Goal: Information Seeking & Learning: Learn about a topic

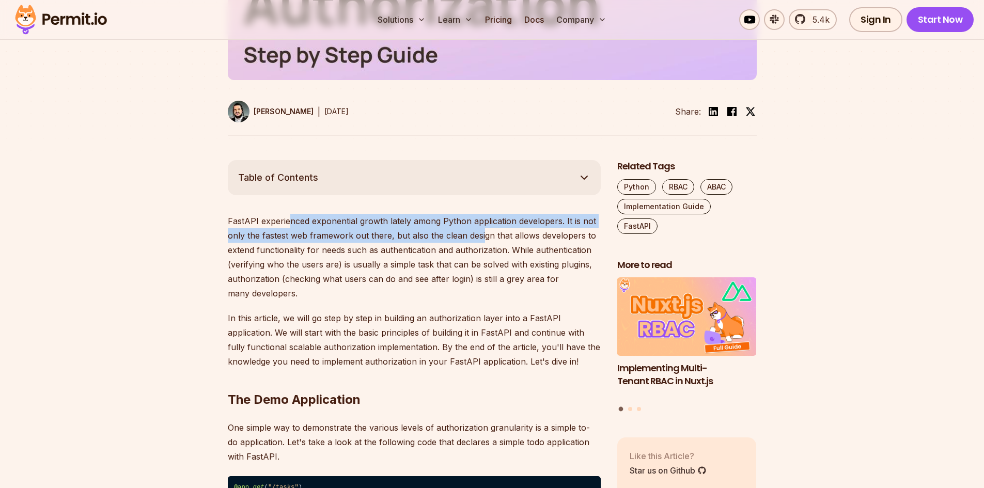
drag, startPoint x: 349, startPoint y: 212, endPoint x: 496, endPoint y: 237, distance: 149.3
click at [484, 220] on p "FastAPI experienced exponential growth lately among Python application develope…" at bounding box center [414, 257] width 373 height 87
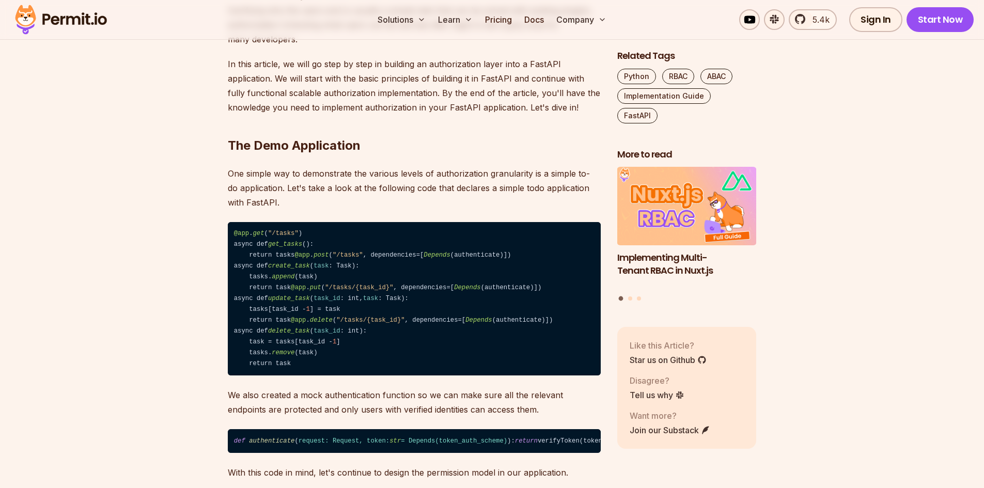
scroll to position [671, 0]
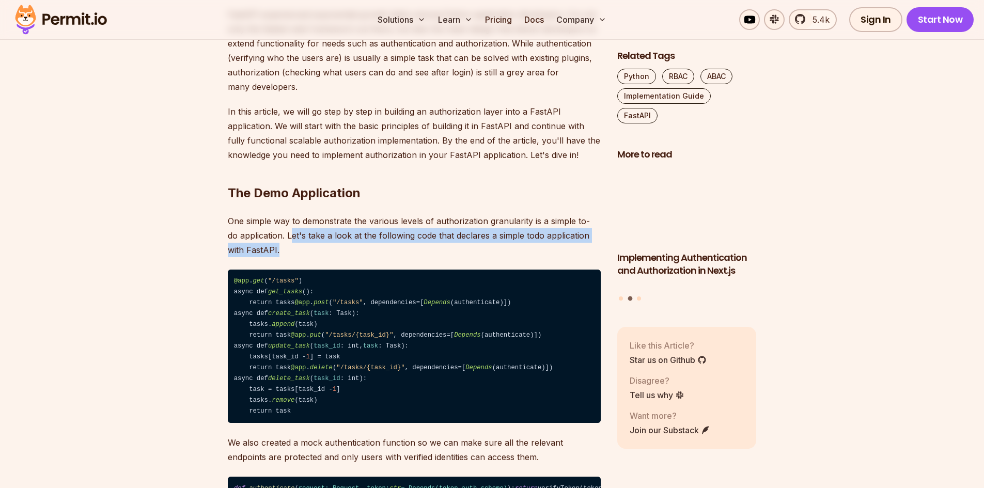
drag, startPoint x: 291, startPoint y: 218, endPoint x: 549, endPoint y: 240, distance: 259.2
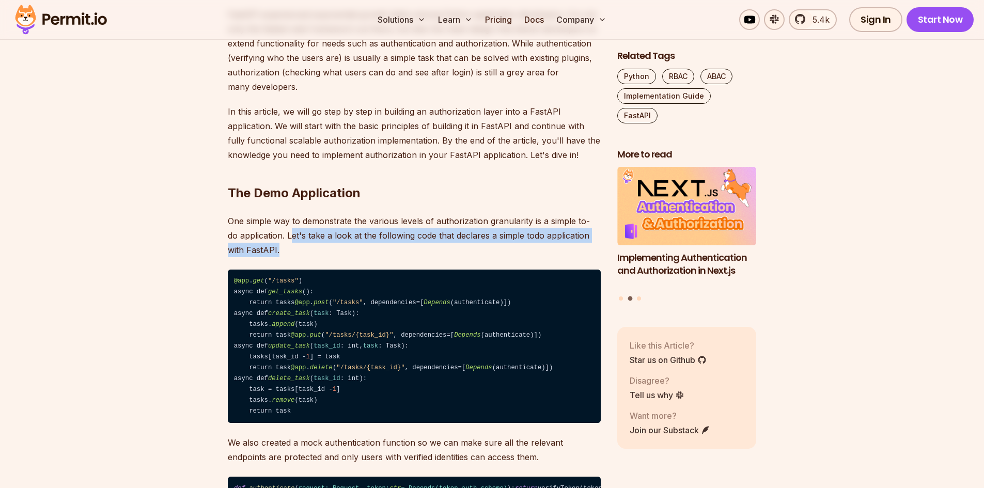
click at [549, 240] on p "One simple way to demonstrate the various levels of authorization granularity i…" at bounding box center [414, 235] width 373 height 43
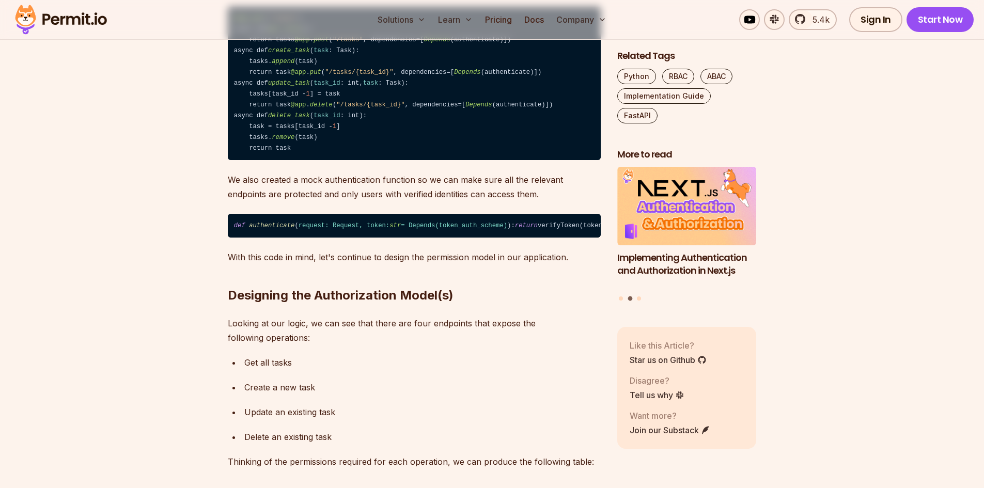
scroll to position [981, 0]
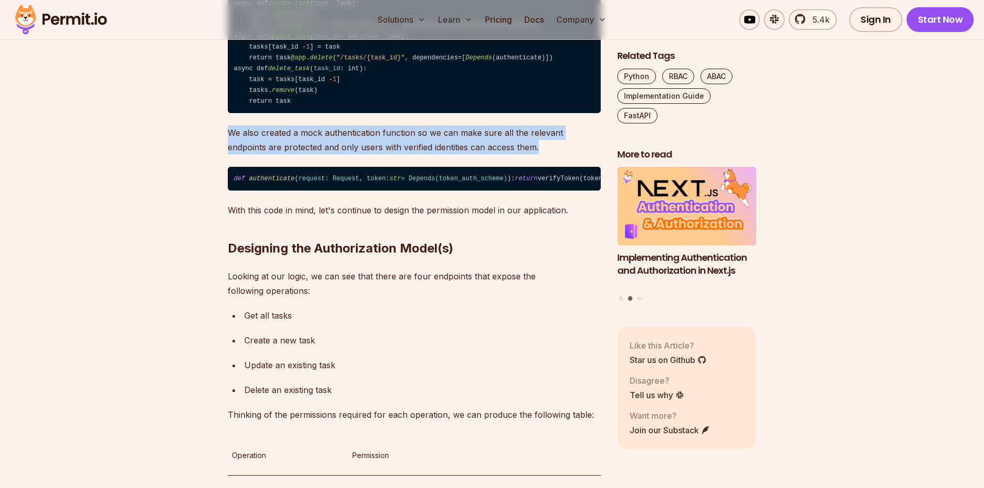
drag, startPoint x: 220, startPoint y: 179, endPoint x: 606, endPoint y: 200, distance: 386.4
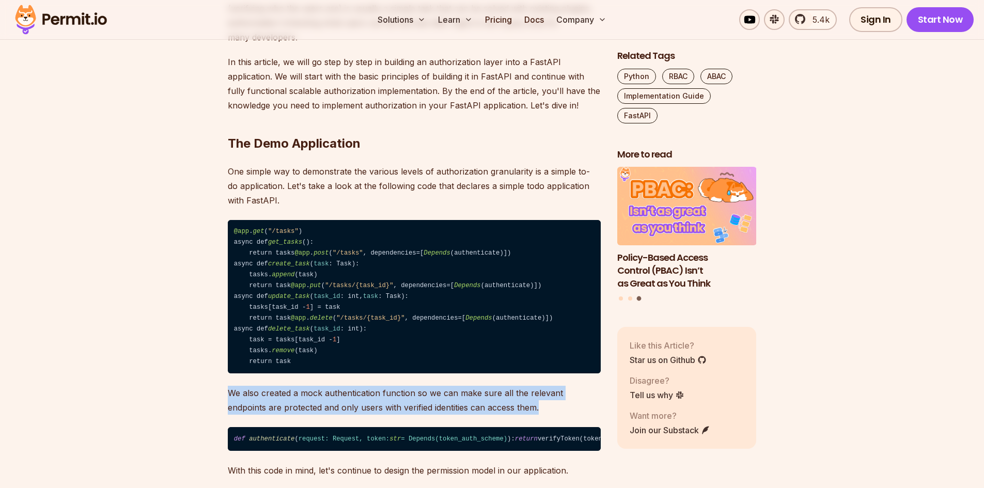
scroll to position [671, 0]
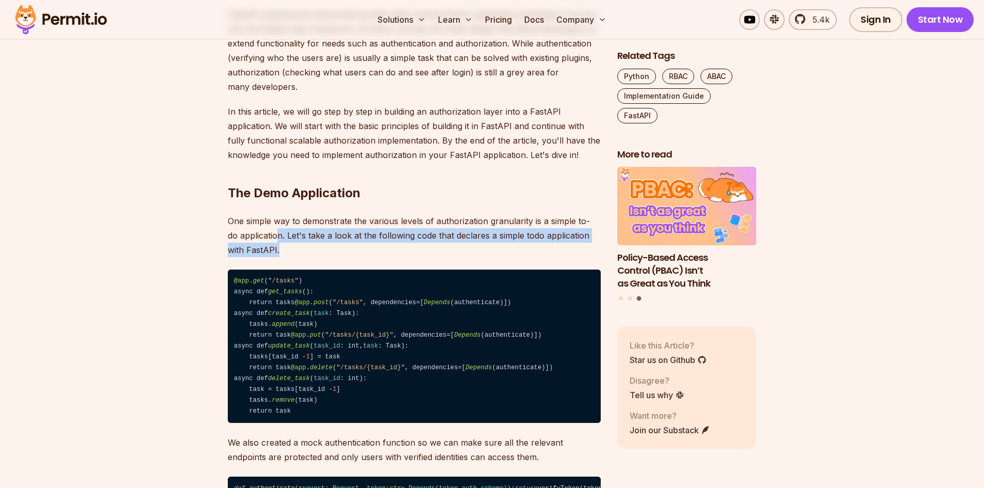
drag, startPoint x: 348, startPoint y: 229, endPoint x: 419, endPoint y: 211, distance: 73.7
click at [420, 222] on p "One simple way to demonstrate the various levels of authorization granularity i…" at bounding box center [414, 235] width 373 height 43
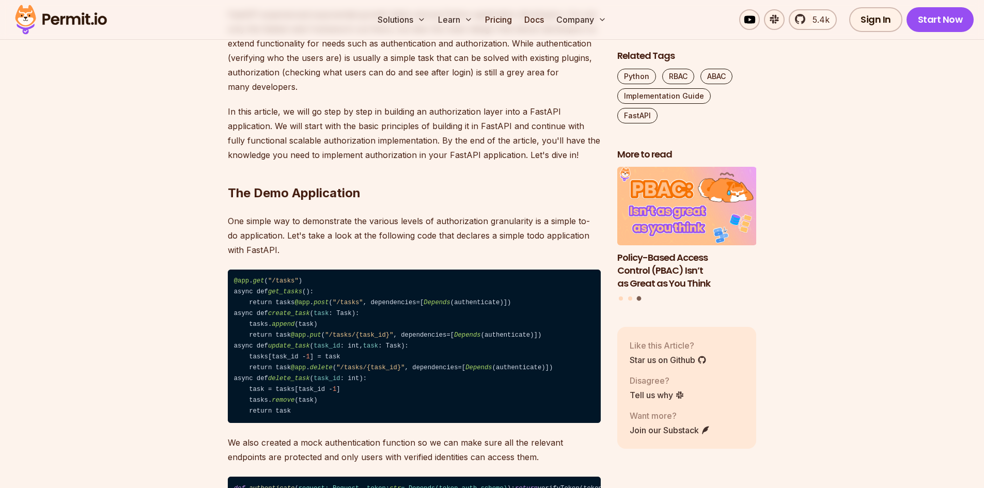
click at [419, 214] on p "One simple way to demonstrate the various levels of authorization granularity i…" at bounding box center [414, 235] width 373 height 43
drag, startPoint x: 350, startPoint y: 203, endPoint x: 572, endPoint y: 206, distance: 221.6
click at [572, 214] on p "One simple way to demonstrate the various levels of authorization granularity i…" at bounding box center [414, 235] width 373 height 43
drag, startPoint x: 258, startPoint y: 224, endPoint x: 371, endPoint y: 223, distance: 113.1
click at [371, 223] on p "One simple way to demonstrate the various levels of authorization granularity i…" at bounding box center [414, 235] width 373 height 43
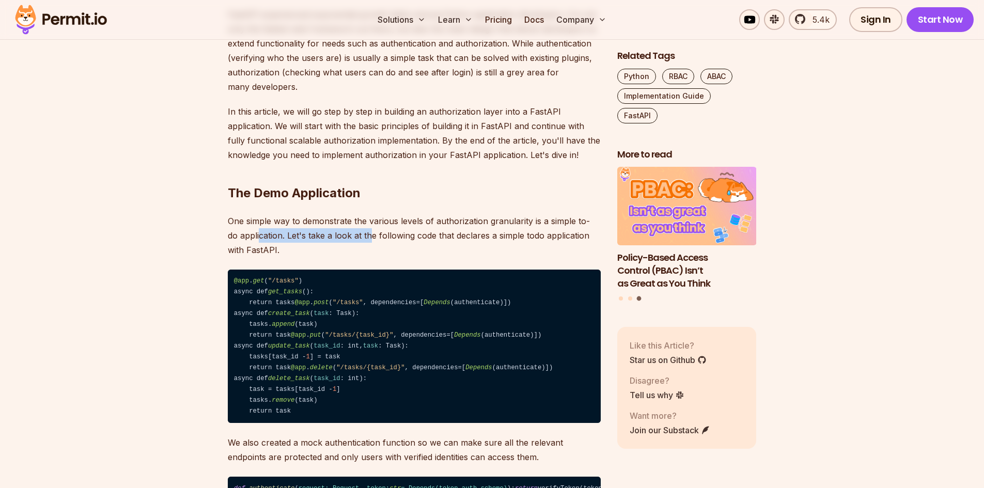
scroll to position [826, 0]
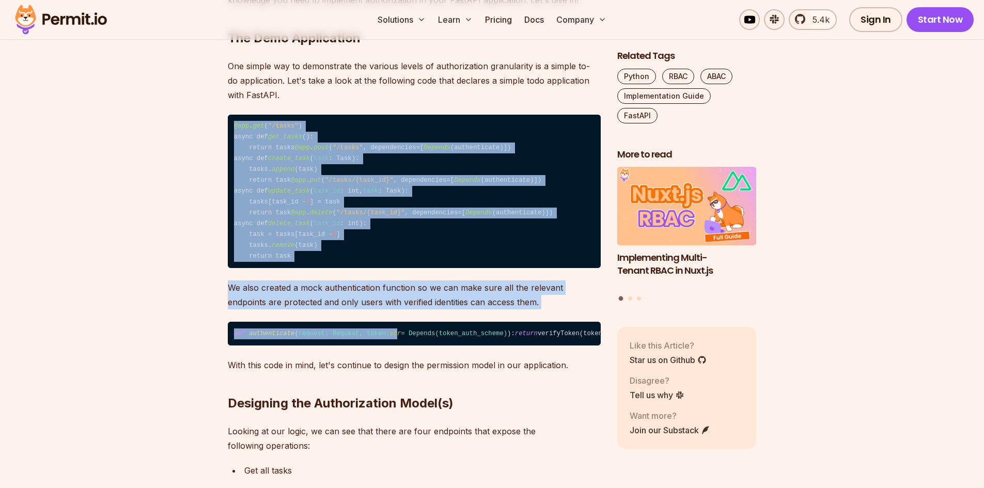
drag, startPoint x: 230, startPoint y: 111, endPoint x: 387, endPoint y: 386, distance: 316.9
click at [325, 309] on p "We also created a mock authentication function so we can make sure all the rele…" at bounding box center [414, 294] width 373 height 29
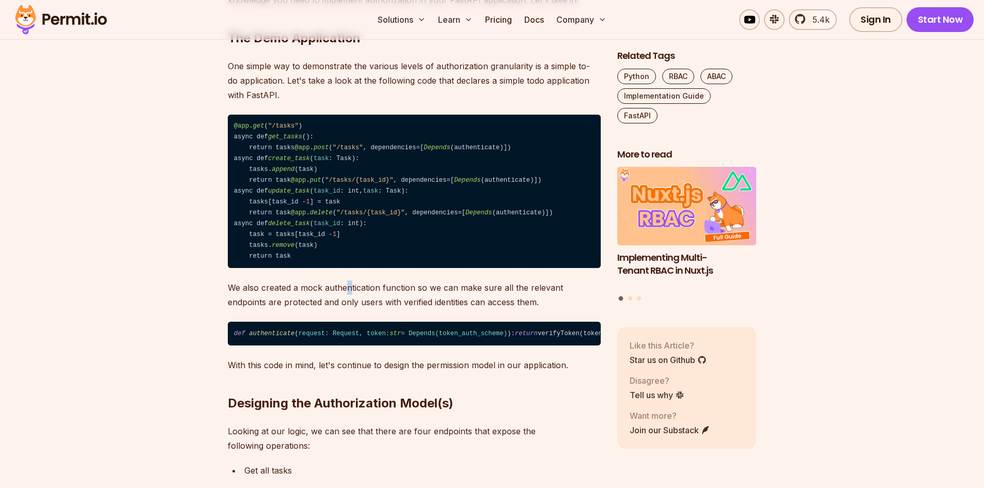
click at [348, 309] on p "We also created a mock authentication function so we can make sure all the rele…" at bounding box center [414, 294] width 373 height 29
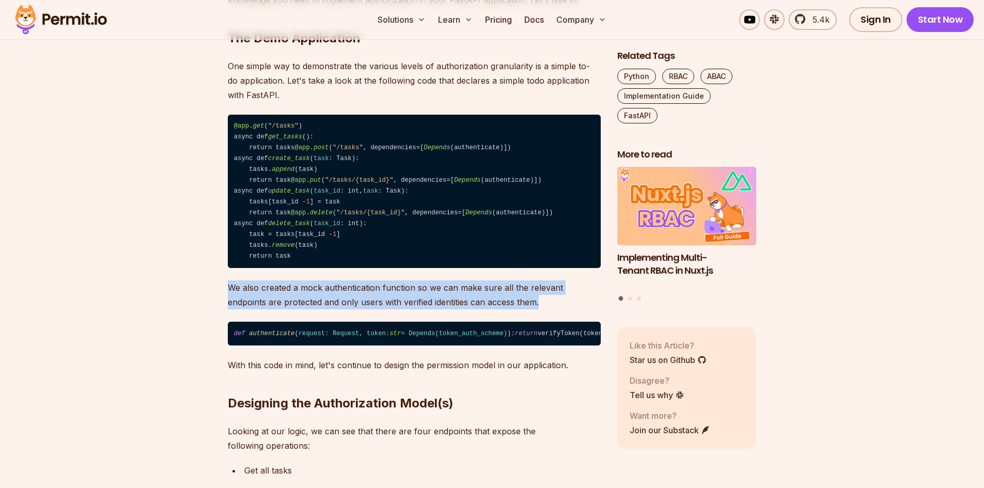
click at [348, 309] on p "We also created a mock authentication function so we can make sure all the rele…" at bounding box center [414, 294] width 373 height 29
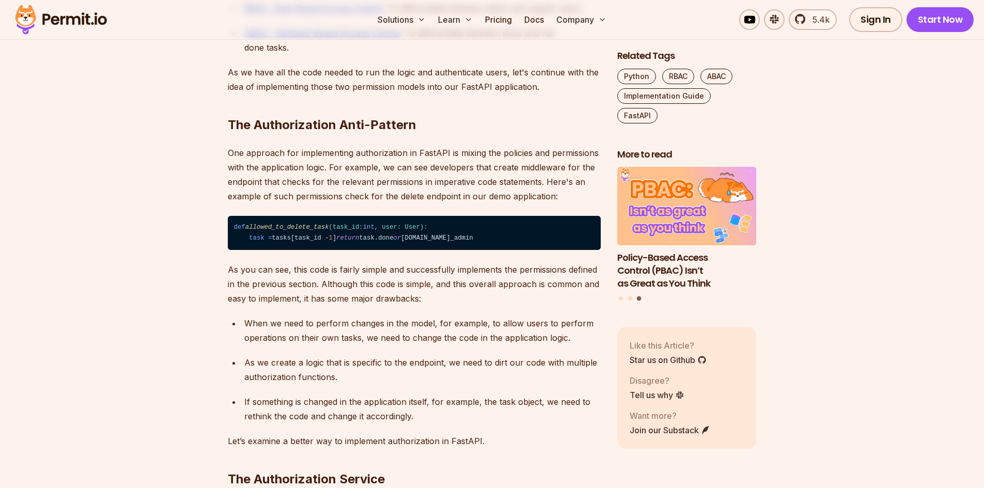
scroll to position [1705, 0]
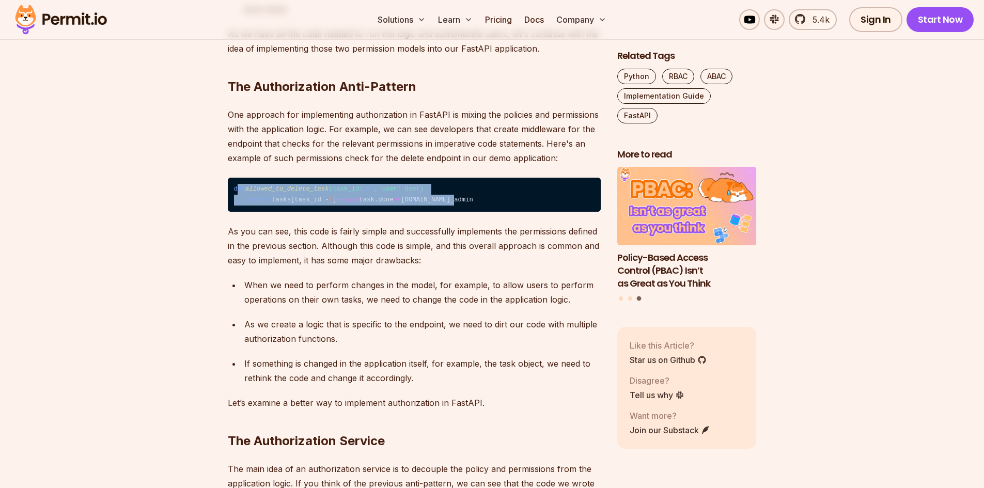
drag, startPoint x: 237, startPoint y: 249, endPoint x: 412, endPoint y: 273, distance: 176.7
click at [412, 212] on code "def allowed_to_delete_task (task_id: int , user: User) : task = tasks[task_id -…" at bounding box center [414, 195] width 373 height 35
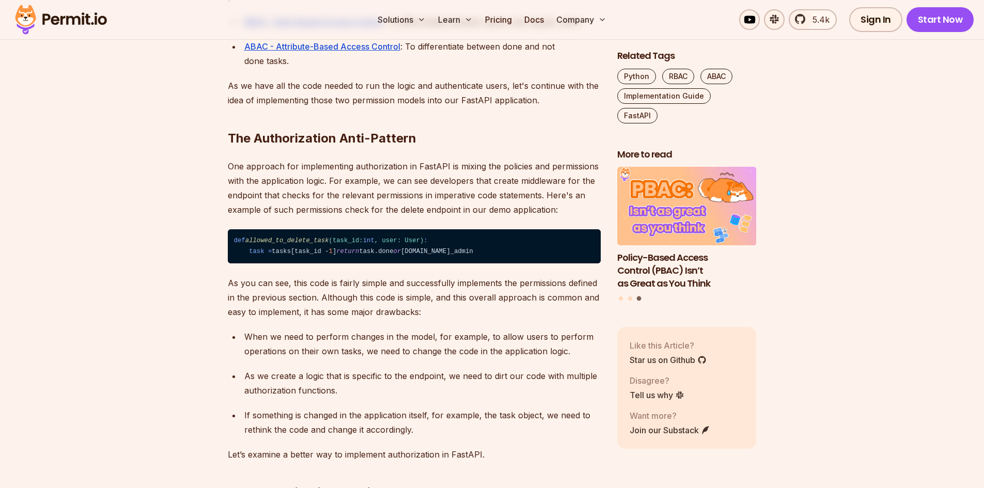
scroll to position [1808, 0]
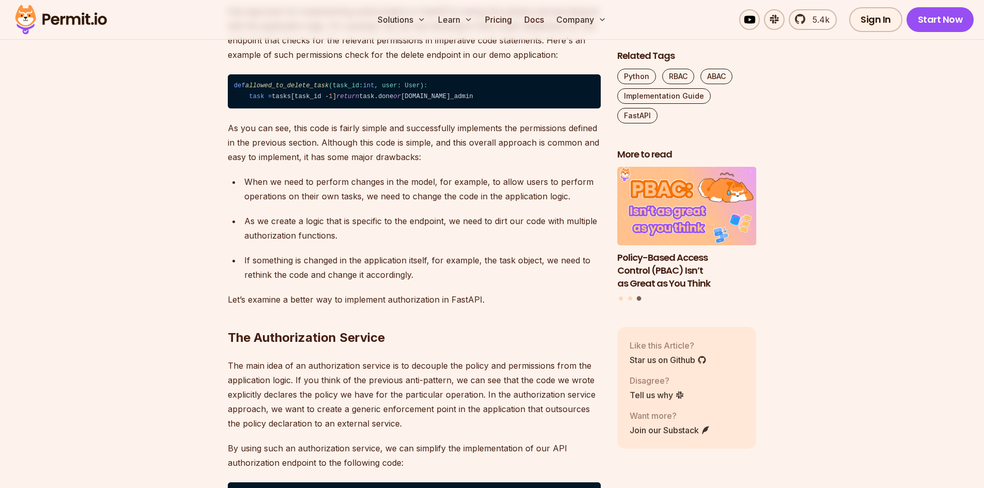
click at [406, 164] on p "As you can see, this code is fairly simple and successfully implements the perm…" at bounding box center [414, 142] width 373 height 43
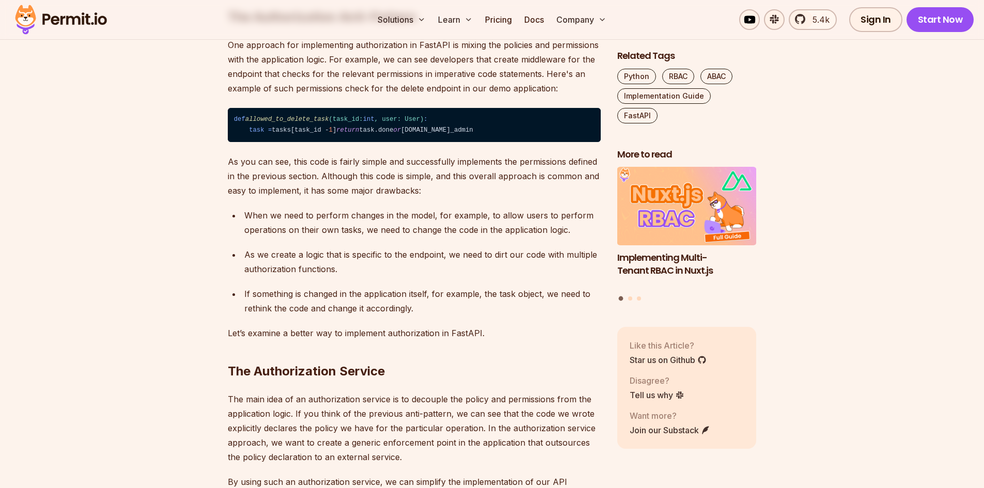
scroll to position [1756, 0]
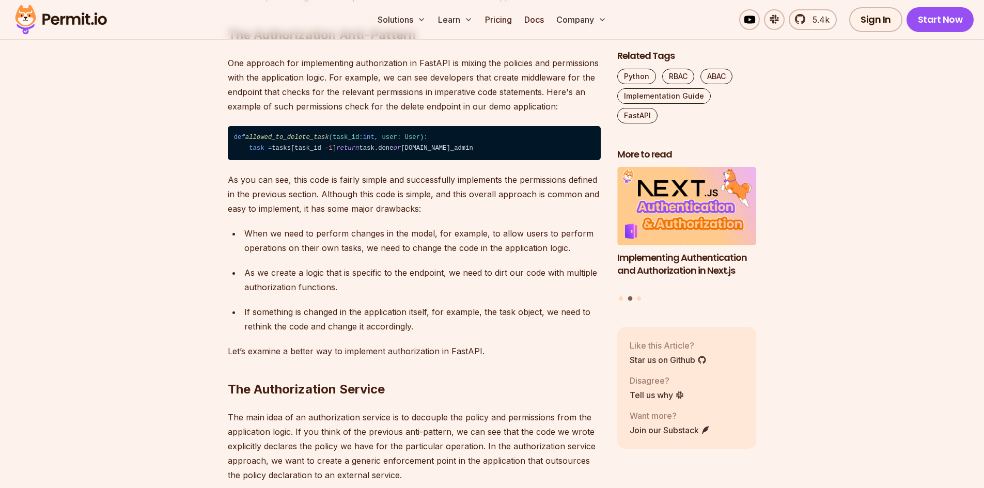
drag, startPoint x: 449, startPoint y: 153, endPoint x: 487, endPoint y: 151, distance: 38.3
click at [450, 114] on p "One approach for implementing authorization in FastAPI is mixing the policies a…" at bounding box center [414, 85] width 373 height 58
click at [487, 114] on p "One approach for implementing authorization in FastAPI is mixing the policies a…" at bounding box center [414, 85] width 373 height 58
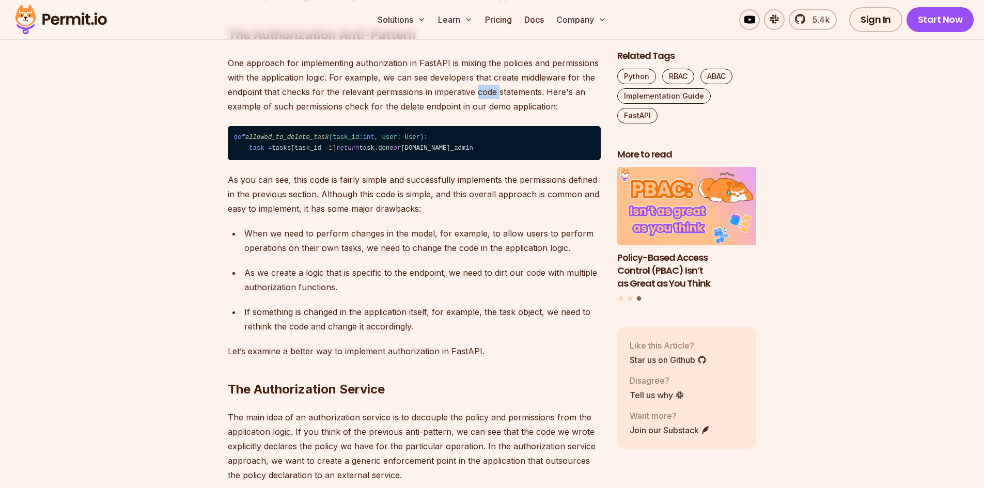
click at [487, 114] on p "One approach for implementing authorization in FastAPI is mixing the policies a…" at bounding box center [414, 85] width 373 height 58
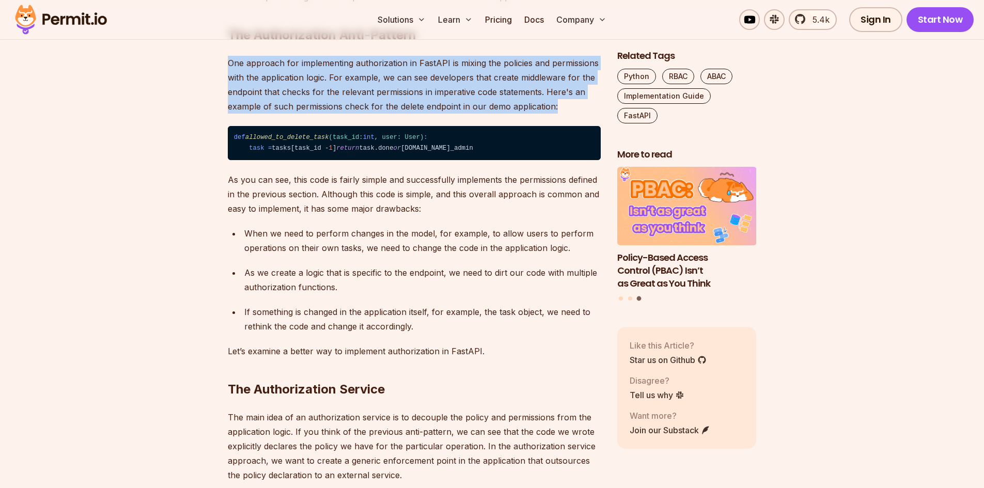
click at [487, 114] on p "One approach for implementing authorization in FastAPI is mixing the policies a…" at bounding box center [414, 85] width 373 height 58
click at [485, 114] on p "One approach for implementing authorization in FastAPI is mixing the policies a…" at bounding box center [414, 85] width 373 height 58
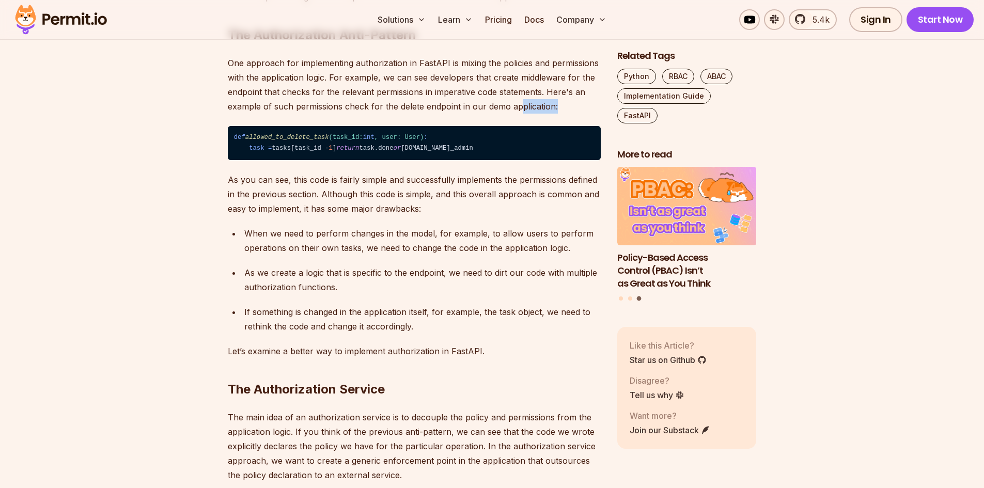
drag, startPoint x: 560, startPoint y: 167, endPoint x: 520, endPoint y: 166, distance: 40.8
click at [520, 114] on p "One approach for implementing authorization in FastAPI is mixing the policies a…" at bounding box center [414, 85] width 373 height 58
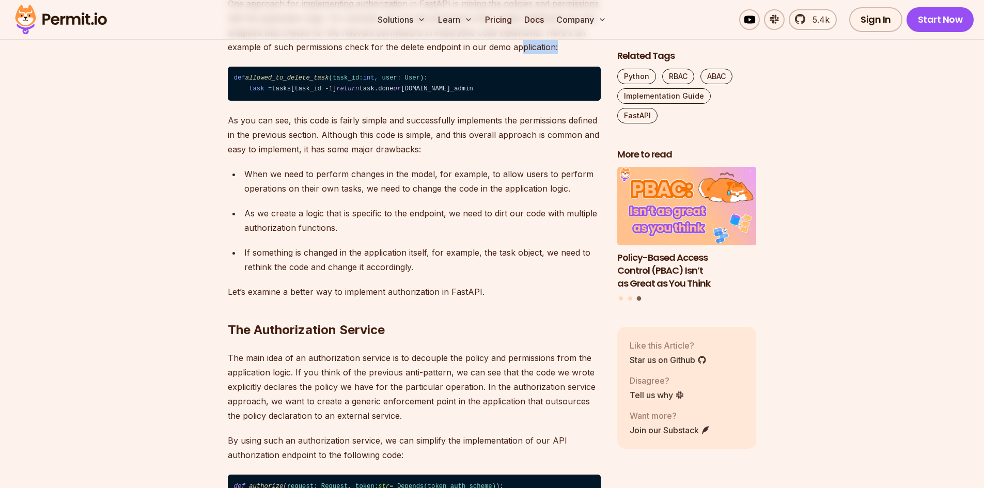
scroll to position [1911, 0]
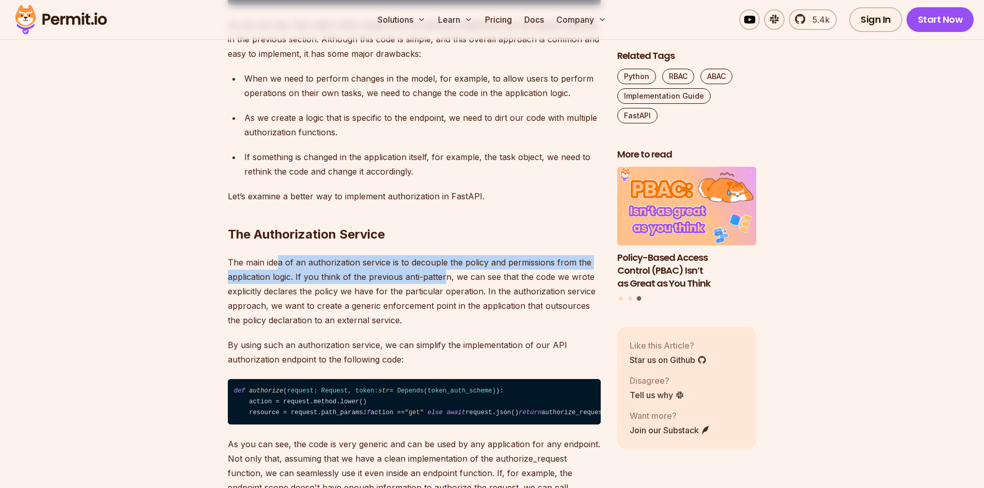
click at [445, 327] on p "The main idea of an authorization service is to decouple the policy and permiss…" at bounding box center [414, 291] width 373 height 72
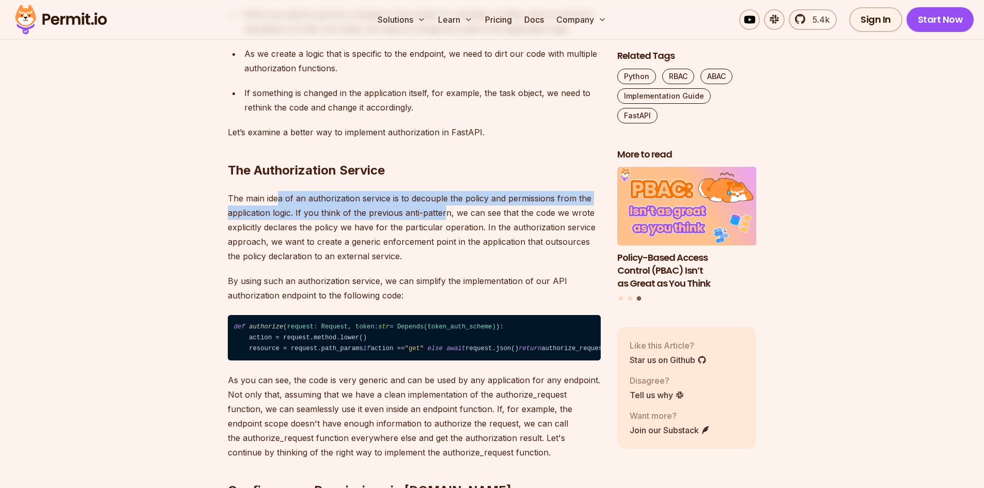
scroll to position [2066, 0]
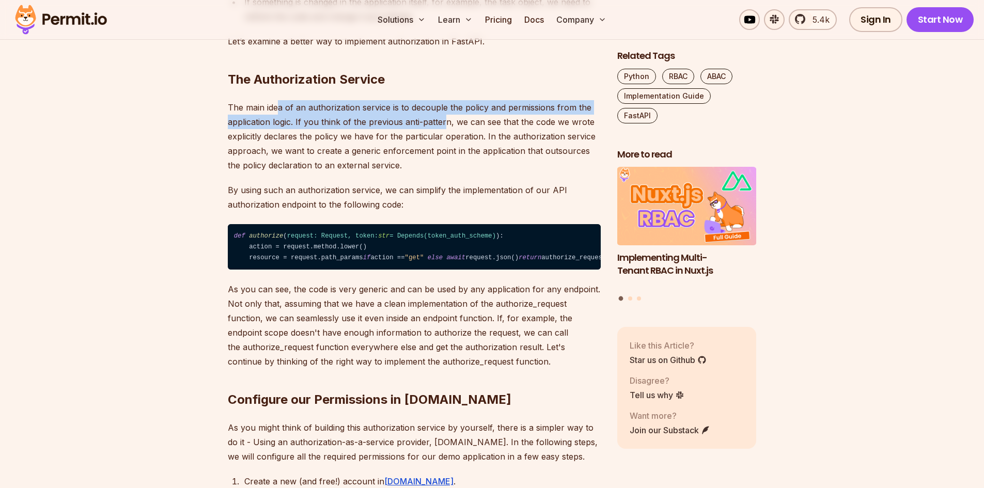
click at [343, 173] on p "The main idea of an authorization service is to decouple the policy and permiss…" at bounding box center [414, 136] width 373 height 72
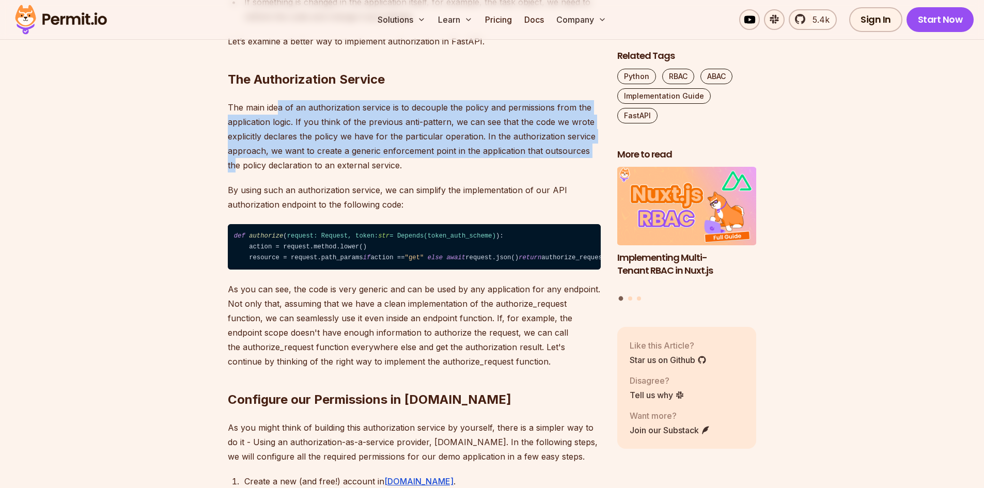
drag, startPoint x: 279, startPoint y: 186, endPoint x: 591, endPoint y: 229, distance: 315.4
click at [591, 173] on p "The main idea of an authorization service is to decouple the policy and permiss…" at bounding box center [414, 136] width 373 height 72
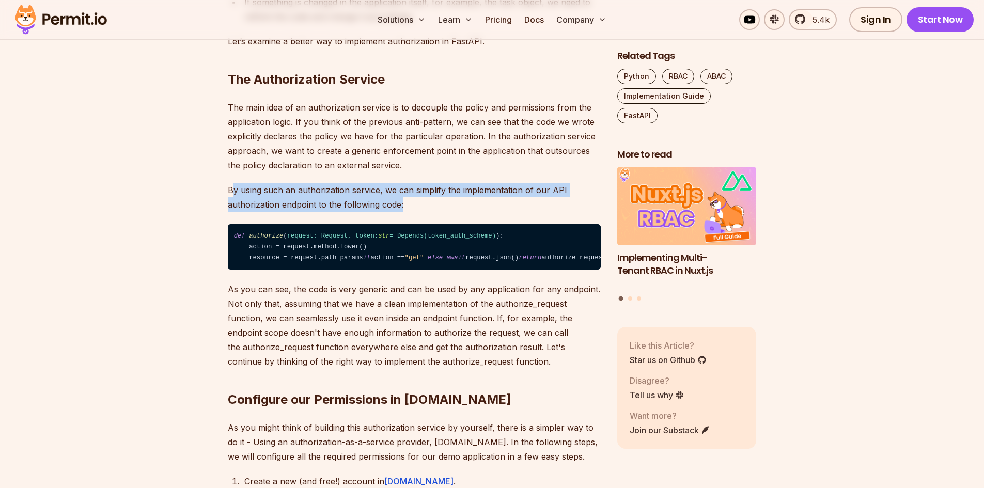
drag, startPoint x: 231, startPoint y: 262, endPoint x: 473, endPoint y: 279, distance: 241.8
click at [473, 212] on p "By using such an authorization service, we can simplify the implementation of o…" at bounding box center [414, 197] width 373 height 29
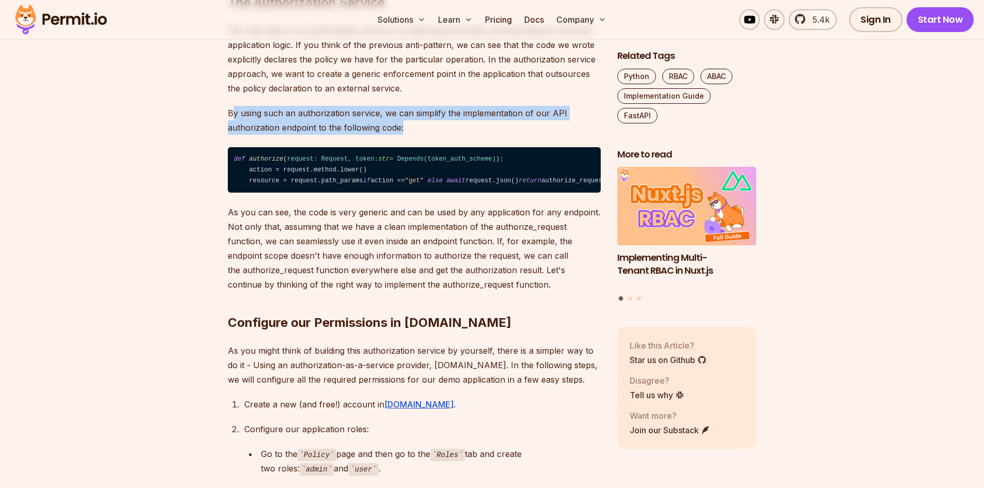
scroll to position [2221, 0]
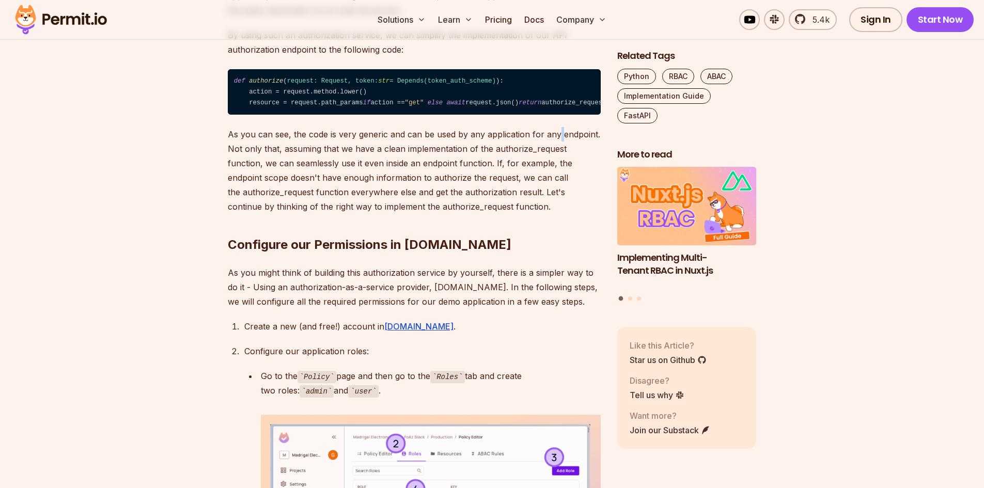
click at [566, 214] on p "As you can see, the code is very generic and can be used by any application for…" at bounding box center [414, 170] width 373 height 87
click at [279, 214] on p "As you can see, the code is very generic and can be used by any application for…" at bounding box center [414, 170] width 373 height 87
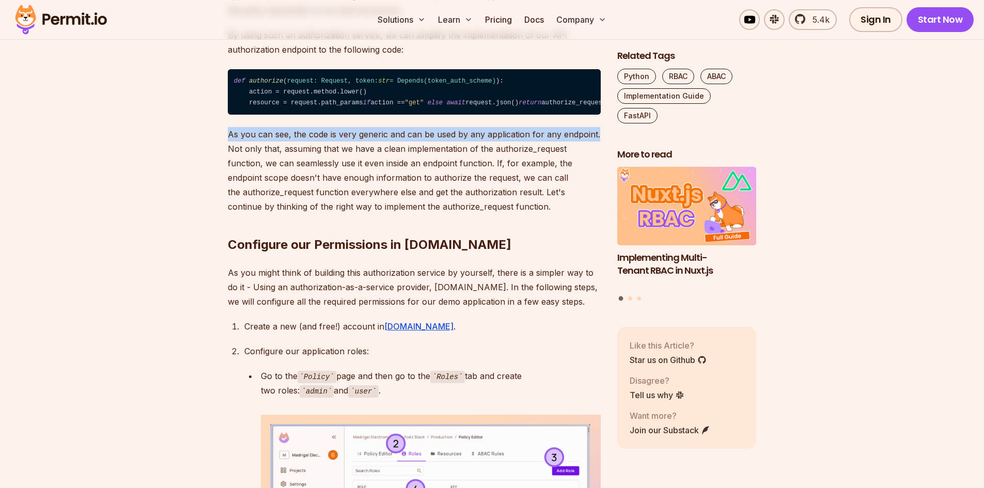
drag, startPoint x: 227, startPoint y: 226, endPoint x: 604, endPoint y: 235, distance: 376.6
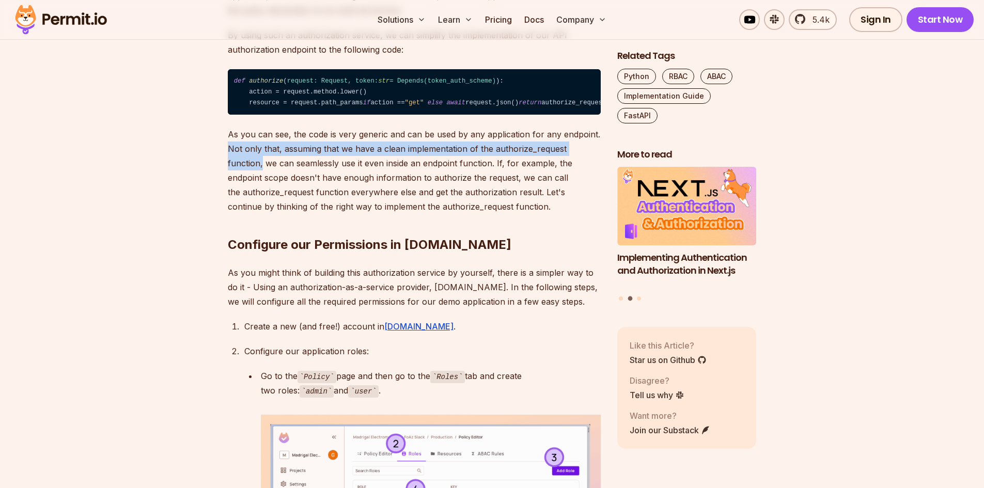
drag, startPoint x: 223, startPoint y: 242, endPoint x: 604, endPoint y: 246, distance: 381.7
